Goal: Information Seeking & Learning: Learn about a topic

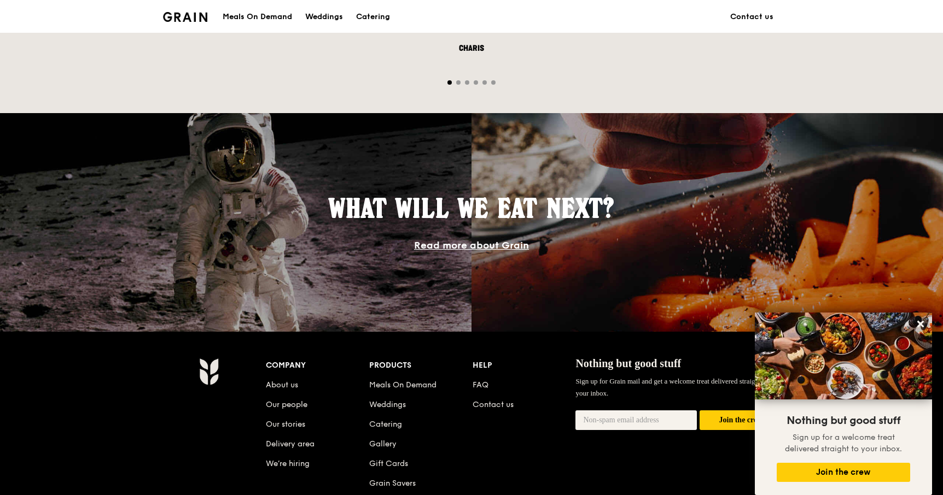
scroll to position [974, 0]
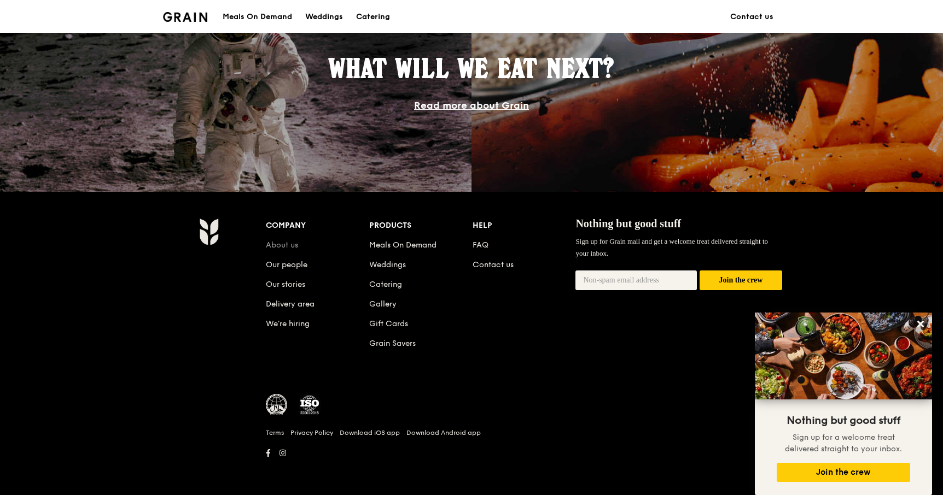
click at [297, 247] on link "About us" at bounding box center [282, 245] width 32 height 9
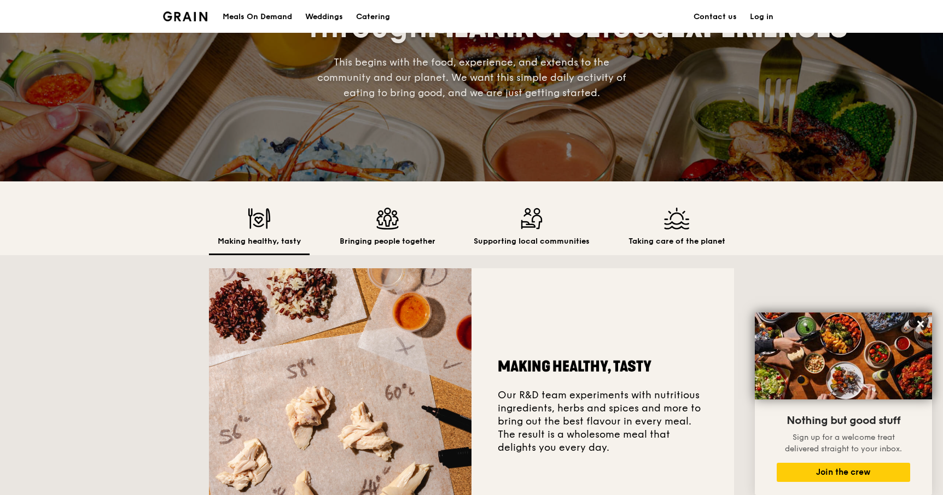
scroll to position [136, 0]
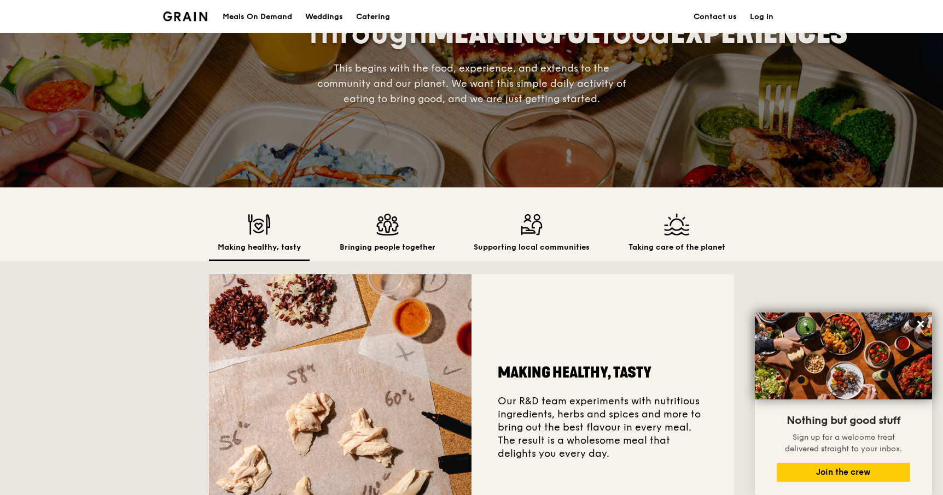
click at [383, 243] on h2 "Bringing people together" at bounding box center [388, 247] width 96 height 11
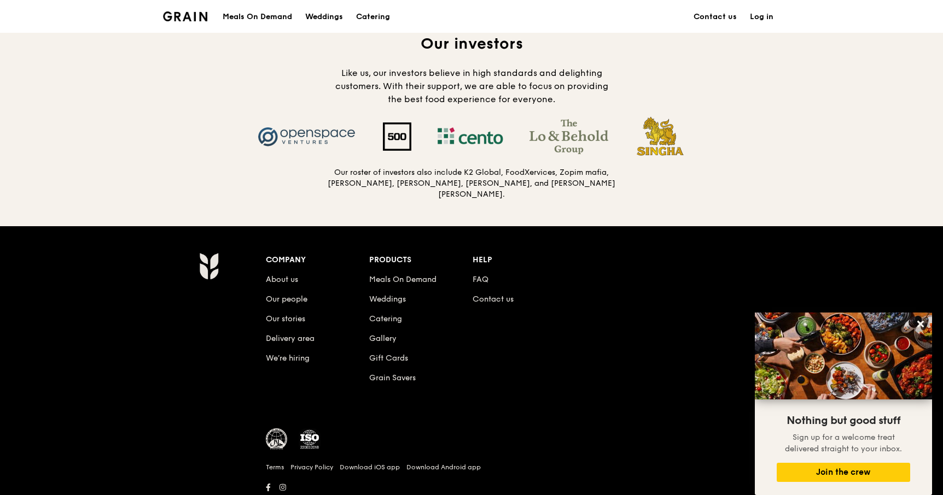
scroll to position [1105, 0]
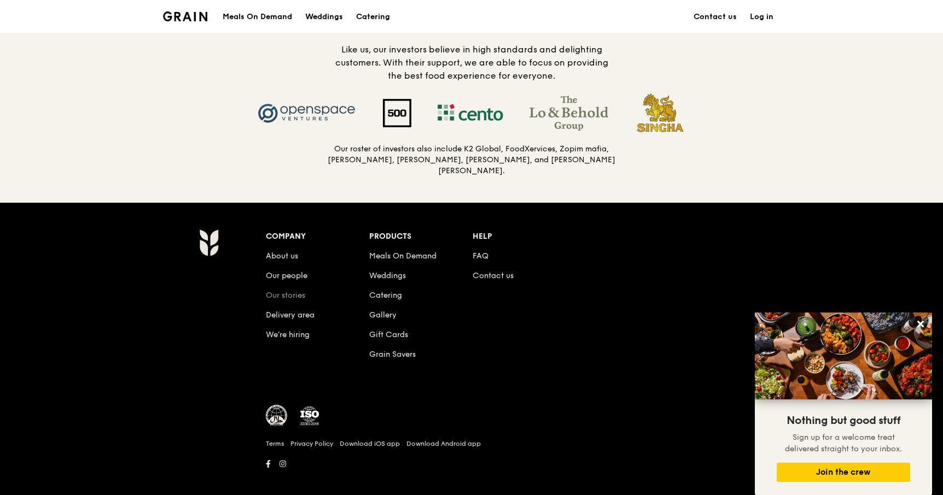
click at [290, 291] on link "Our stories" at bounding box center [285, 295] width 39 height 9
click at [387, 271] on link "Weddings" at bounding box center [387, 275] width 37 height 9
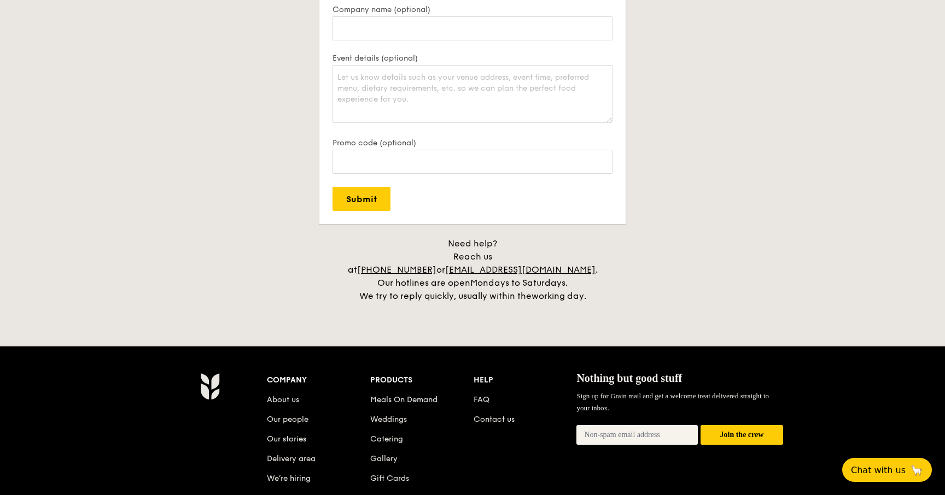
scroll to position [2470, 0]
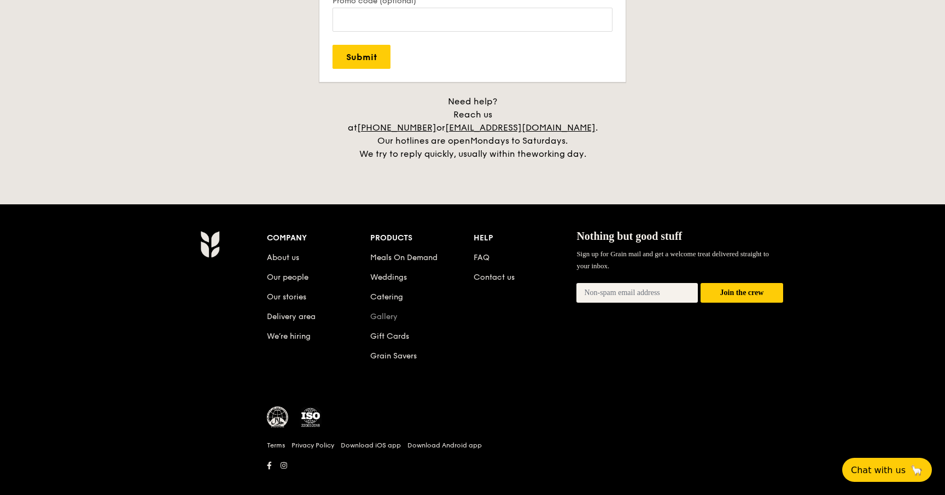
click at [385, 312] on link "Gallery" at bounding box center [383, 316] width 27 height 9
